Goal: Task Accomplishment & Management: Use online tool/utility

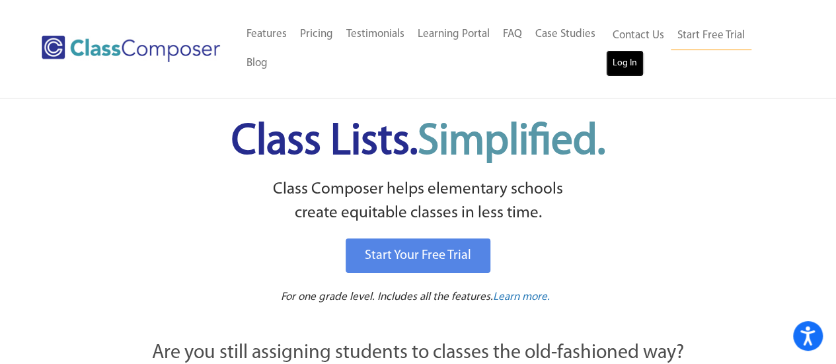
click at [618, 61] on link "Log In" at bounding box center [625, 63] width 38 height 26
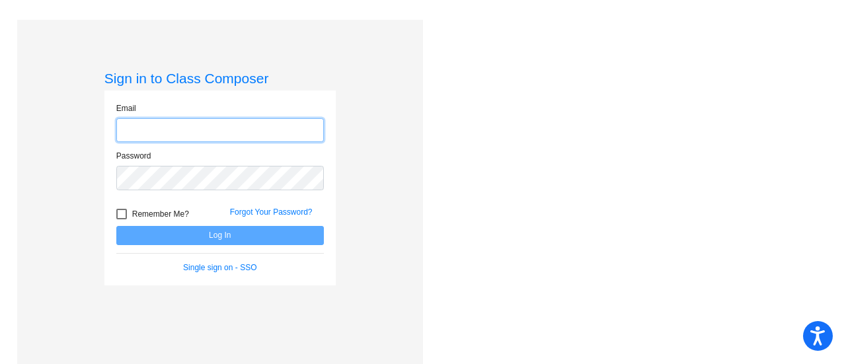
type input "[EMAIL_ADDRESS][DOMAIN_NAME]"
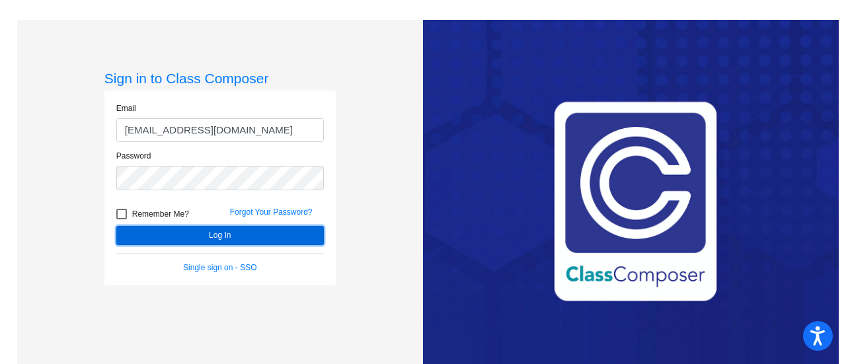
click at [216, 238] on button "Log In" at bounding box center [220, 235] width 208 height 19
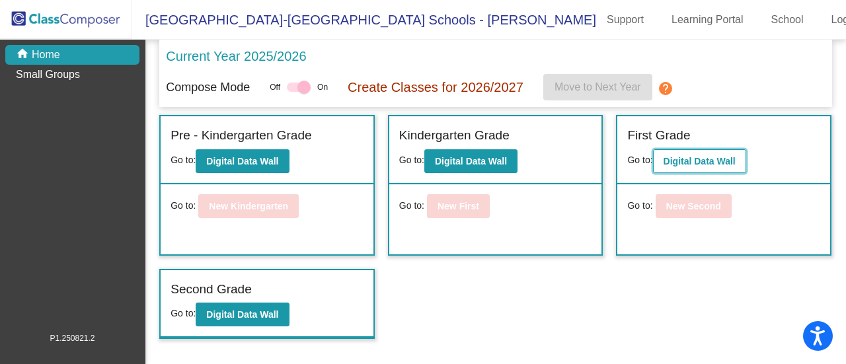
click at [697, 156] on b "Digital Data Wall" at bounding box center [700, 161] width 72 height 11
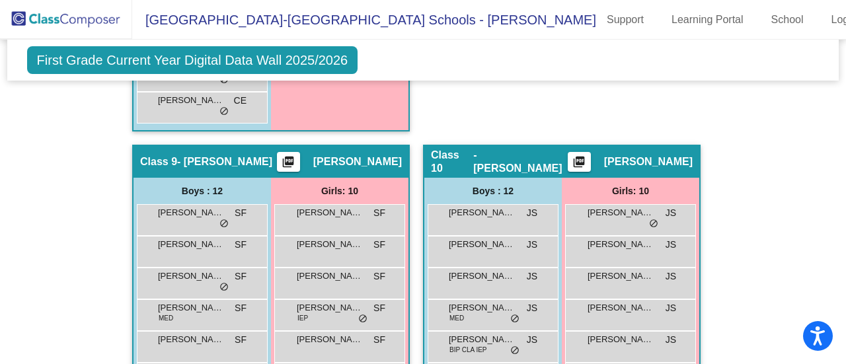
scroll to position [2331, 0]
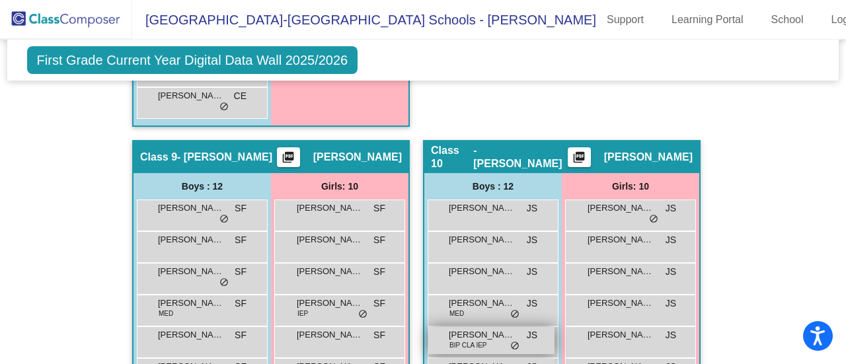
click at [475, 342] on span "BIP CLA IEP" at bounding box center [469, 346] width 38 height 10
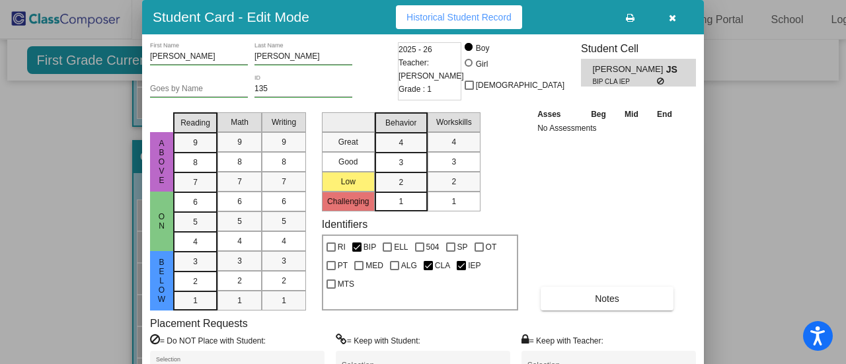
click at [591, 223] on div "Asses Beg Mid End No Assessments Notes" at bounding box center [607, 209] width 147 height 204
drag, startPoint x: 841, startPoint y: 264, endPoint x: 841, endPoint y: 274, distance: 10.6
click at [841, 274] on div at bounding box center [423, 182] width 846 height 364
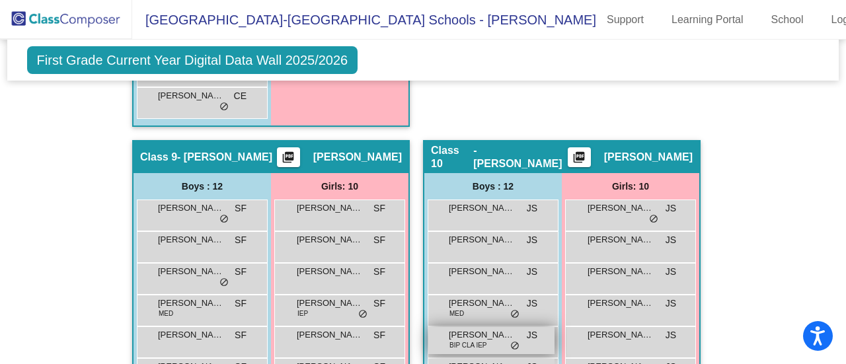
click at [459, 345] on span "BIP CLA IEP" at bounding box center [469, 346] width 38 height 10
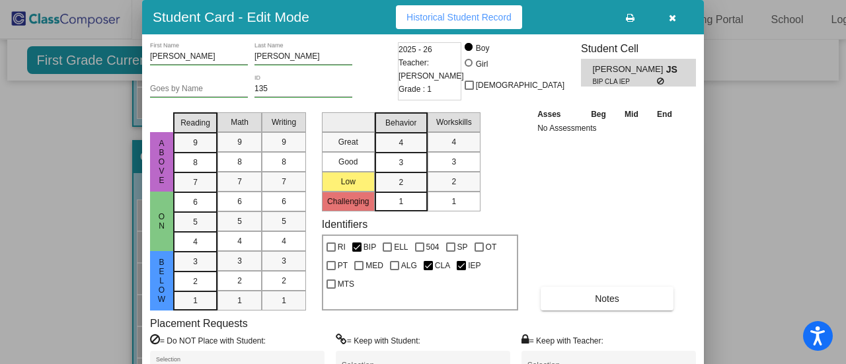
click at [621, 223] on div "Asses Beg Mid End No Assessments Notes" at bounding box center [607, 209] width 147 height 204
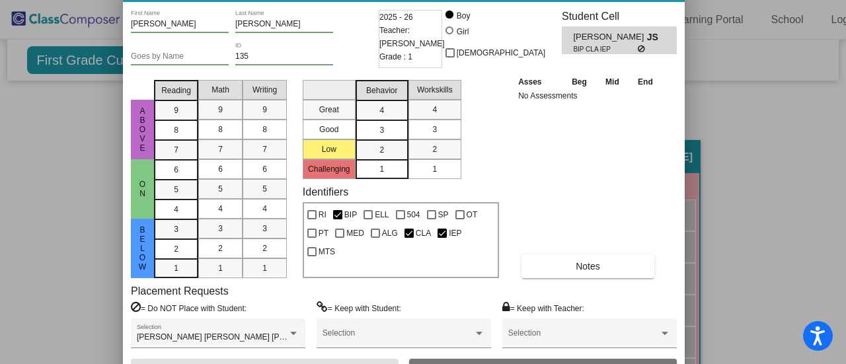
drag, startPoint x: 563, startPoint y: 32, endPoint x: 544, endPoint y: -1, distance: 37.7
click at [544, 0] on html "Accessibility Screen-Reader Guide, Feedback, and Issue Reporting | New window B…" at bounding box center [423, 182] width 846 height 364
click at [32, 208] on div at bounding box center [423, 182] width 846 height 364
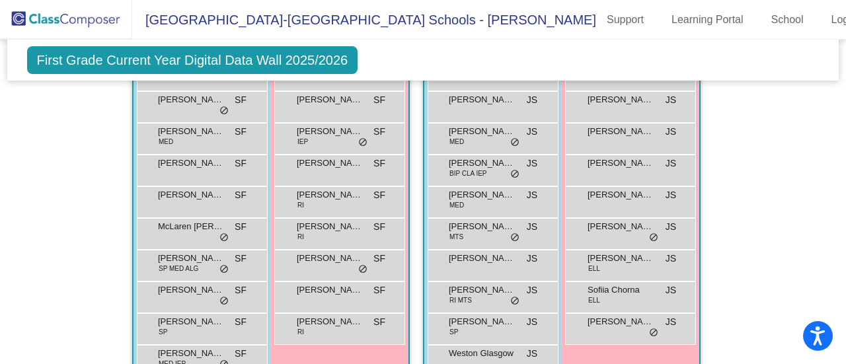
scroll to position [2507, 0]
